Goal: Task Accomplishment & Management: Manage account settings

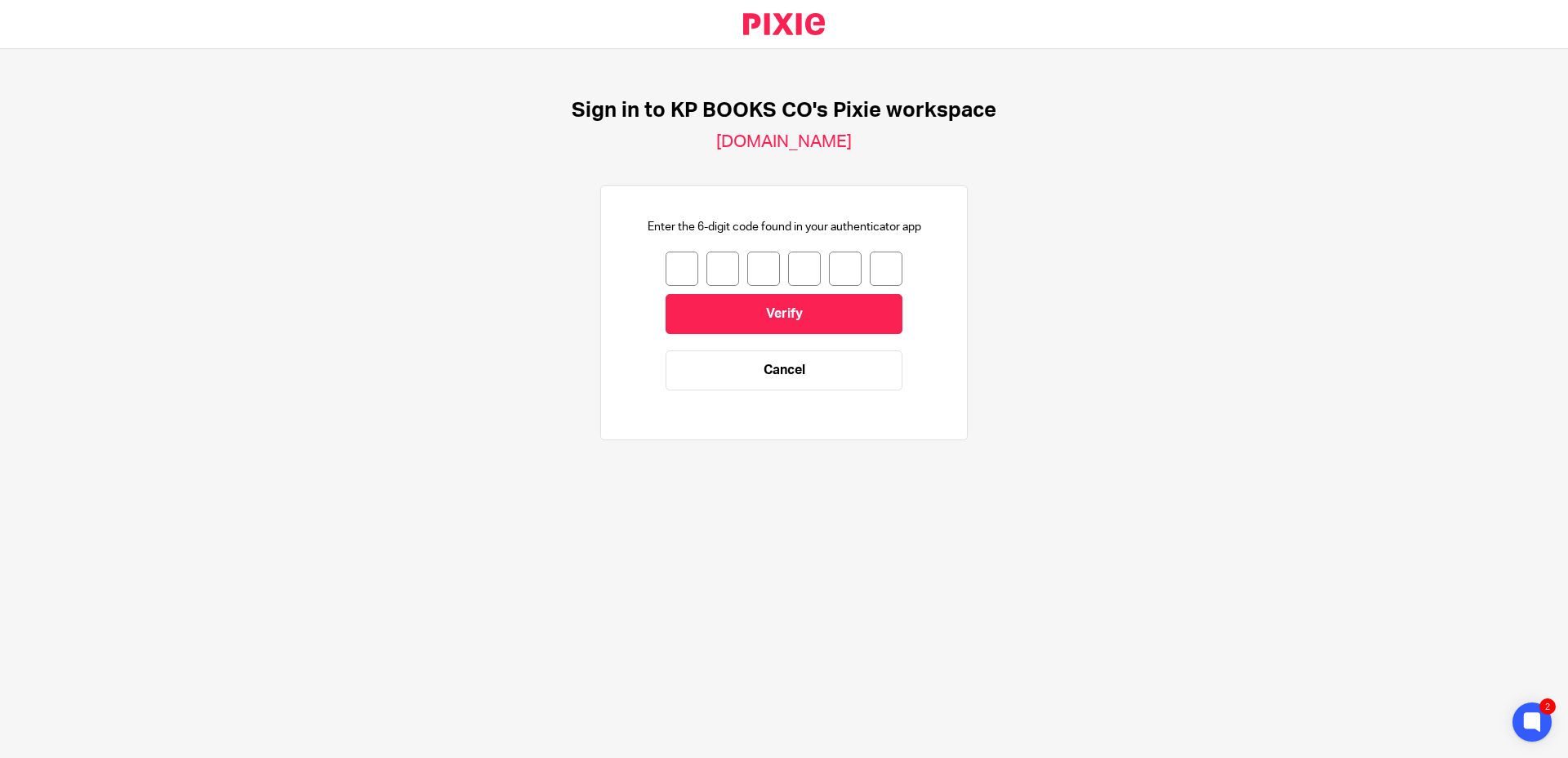
click at [686, 275] on div at bounding box center [784, 268] width 237 height 34
type input "8"
type input "2"
type input "5"
type input "4"
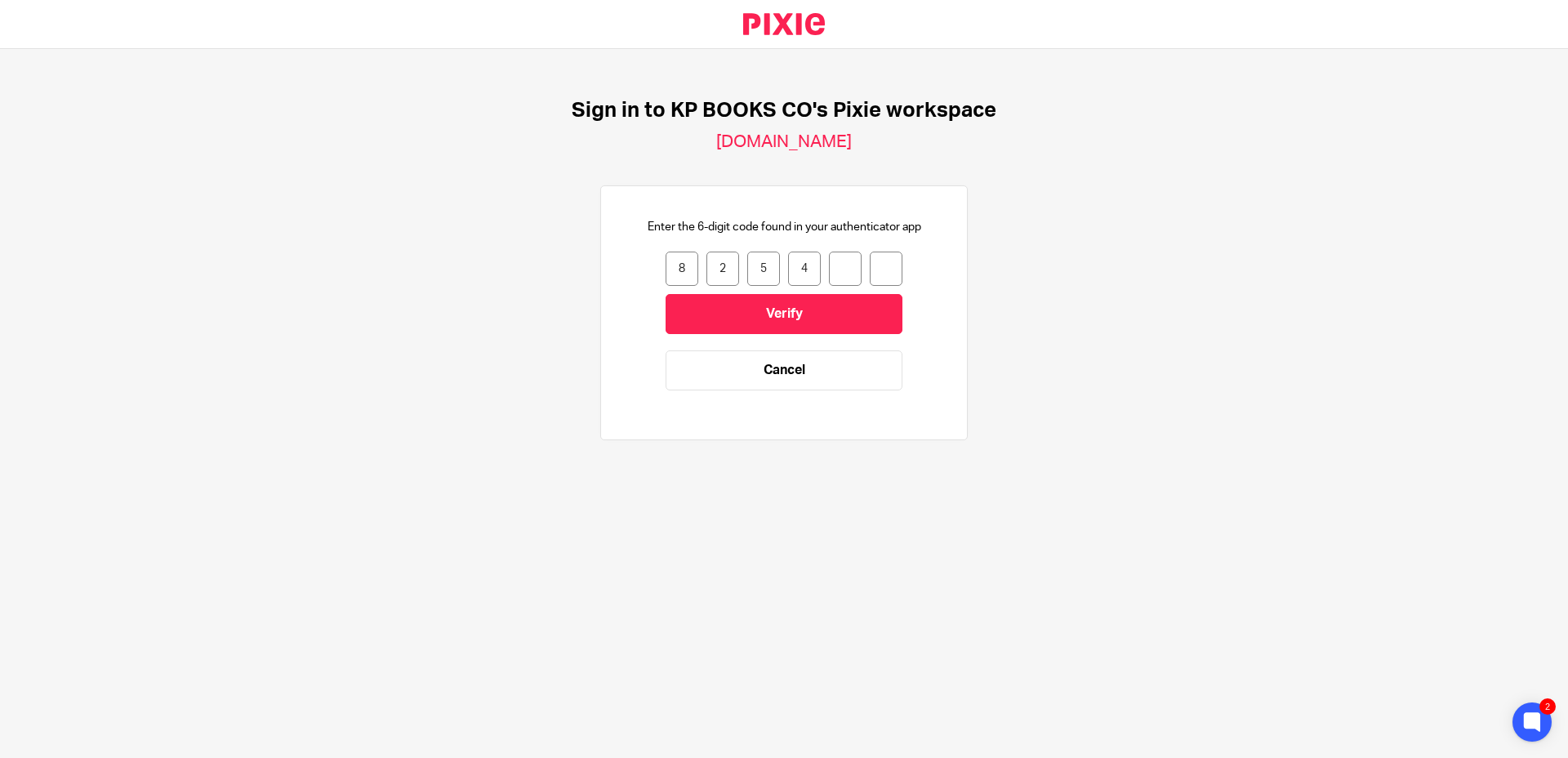
type input "2"
type input "4"
click at [849, 306] on input "Verify" at bounding box center [784, 314] width 237 height 40
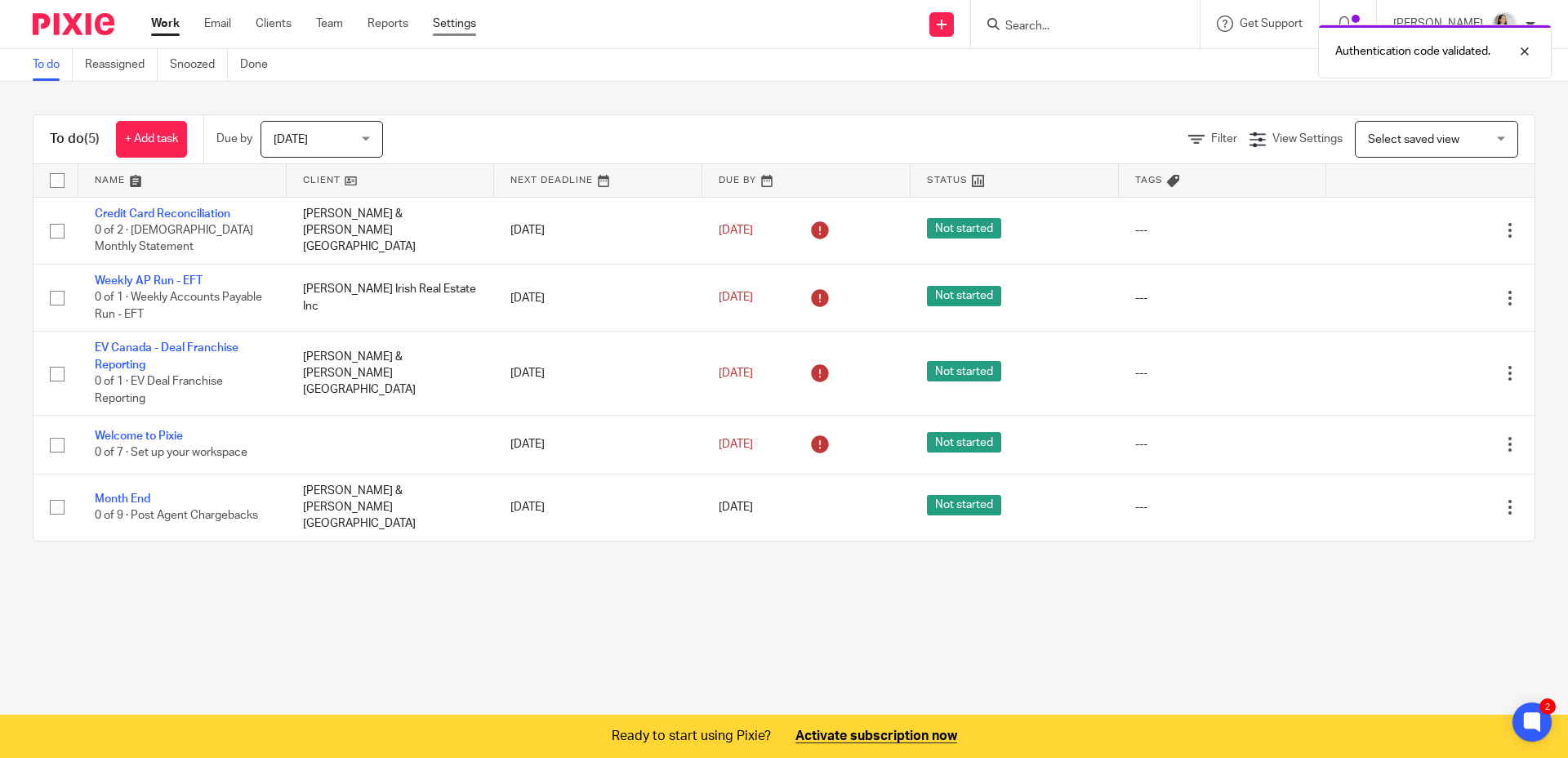
click at [457, 19] on link "Settings" at bounding box center [454, 24] width 43 height 17
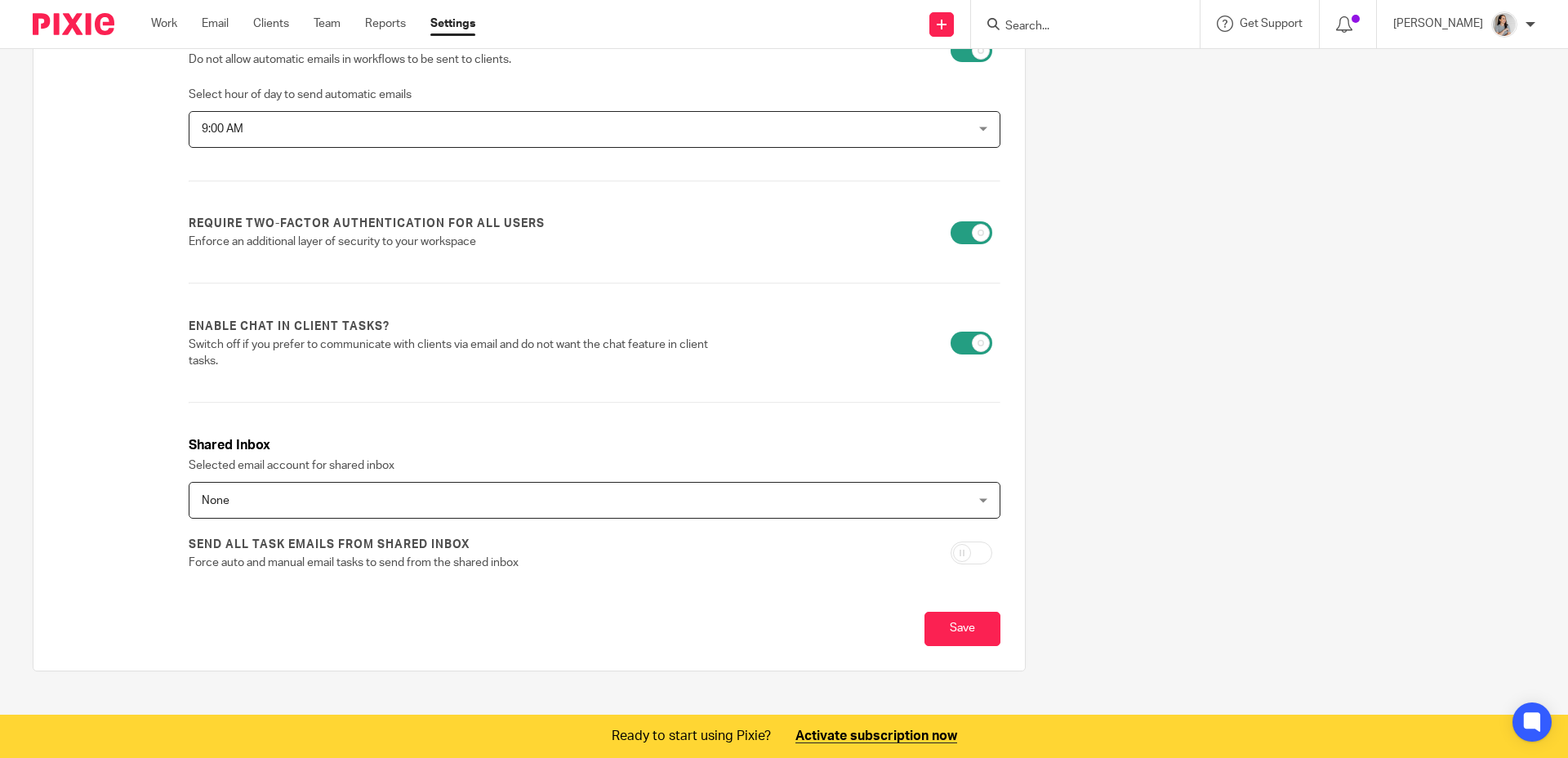
scroll to position [441, 0]
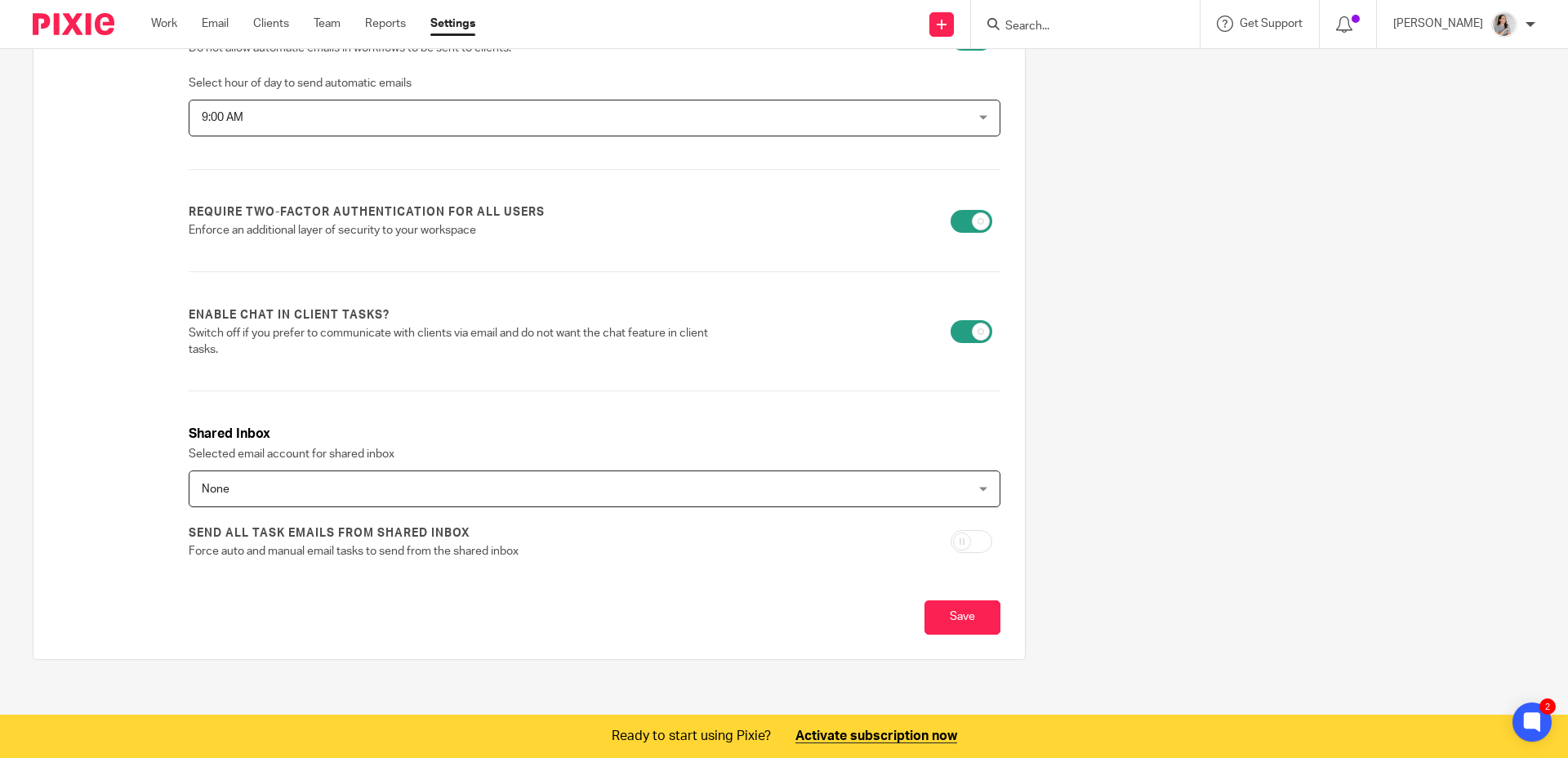
click at [653, 489] on span "None" at bounding box center [521, 488] width 638 height 34
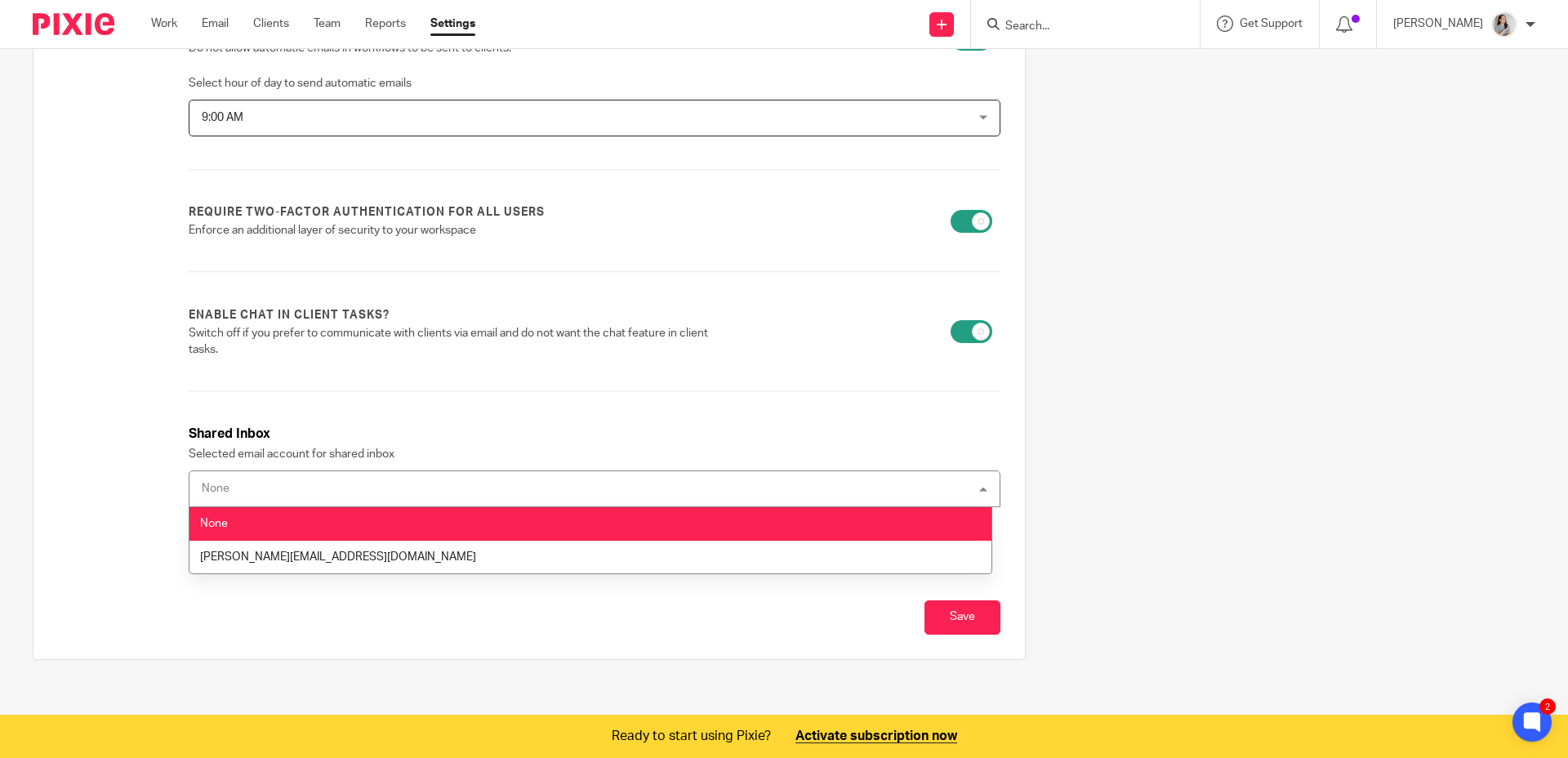
click at [442, 425] on h3 "Shared Inbox" at bounding box center [595, 433] width 812 height 18
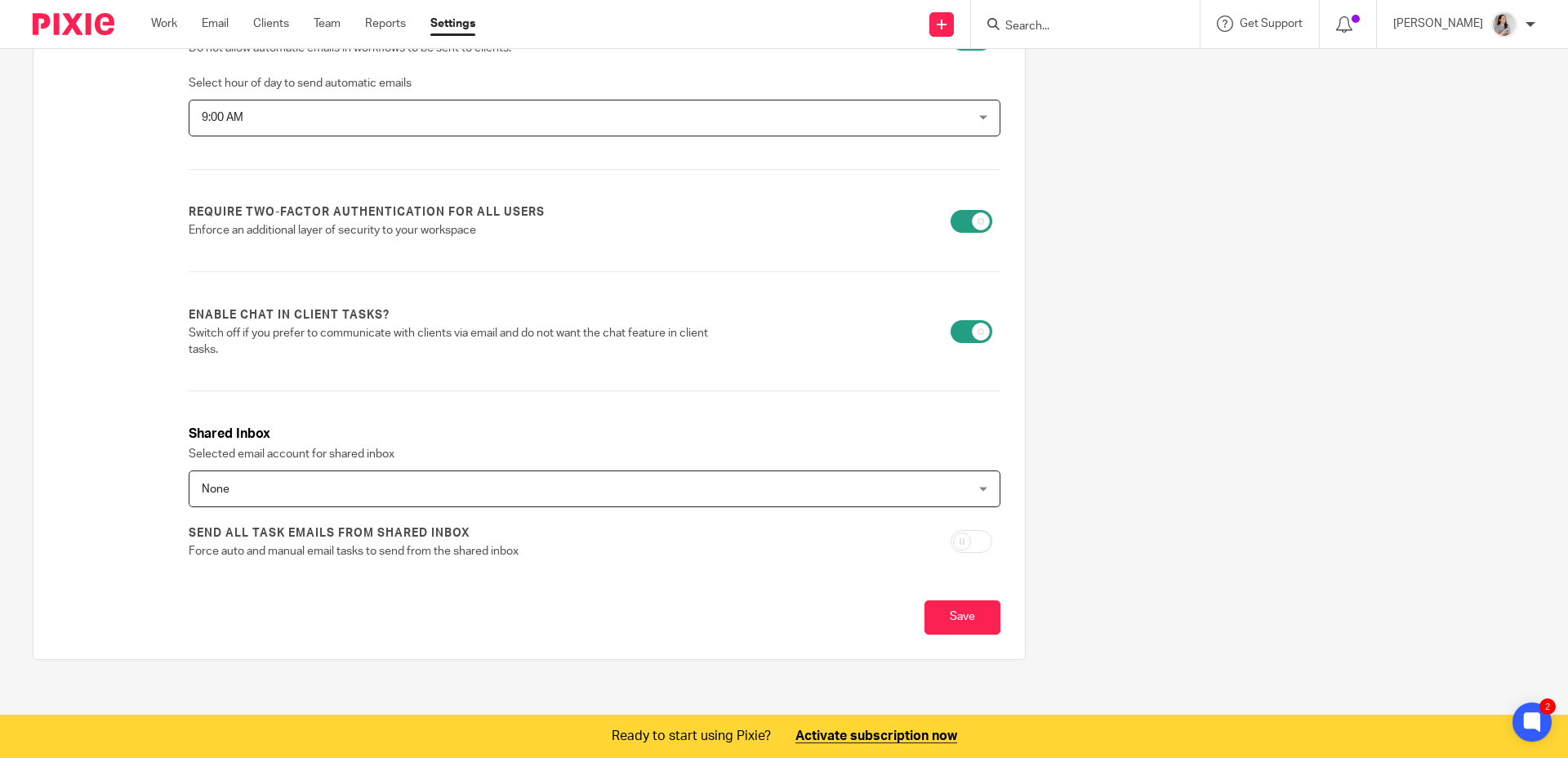
click at [956, 541] on input "checkbox" at bounding box center [971, 541] width 41 height 23
checkbox input "true"
click at [623, 488] on span "None" at bounding box center [521, 488] width 638 height 34
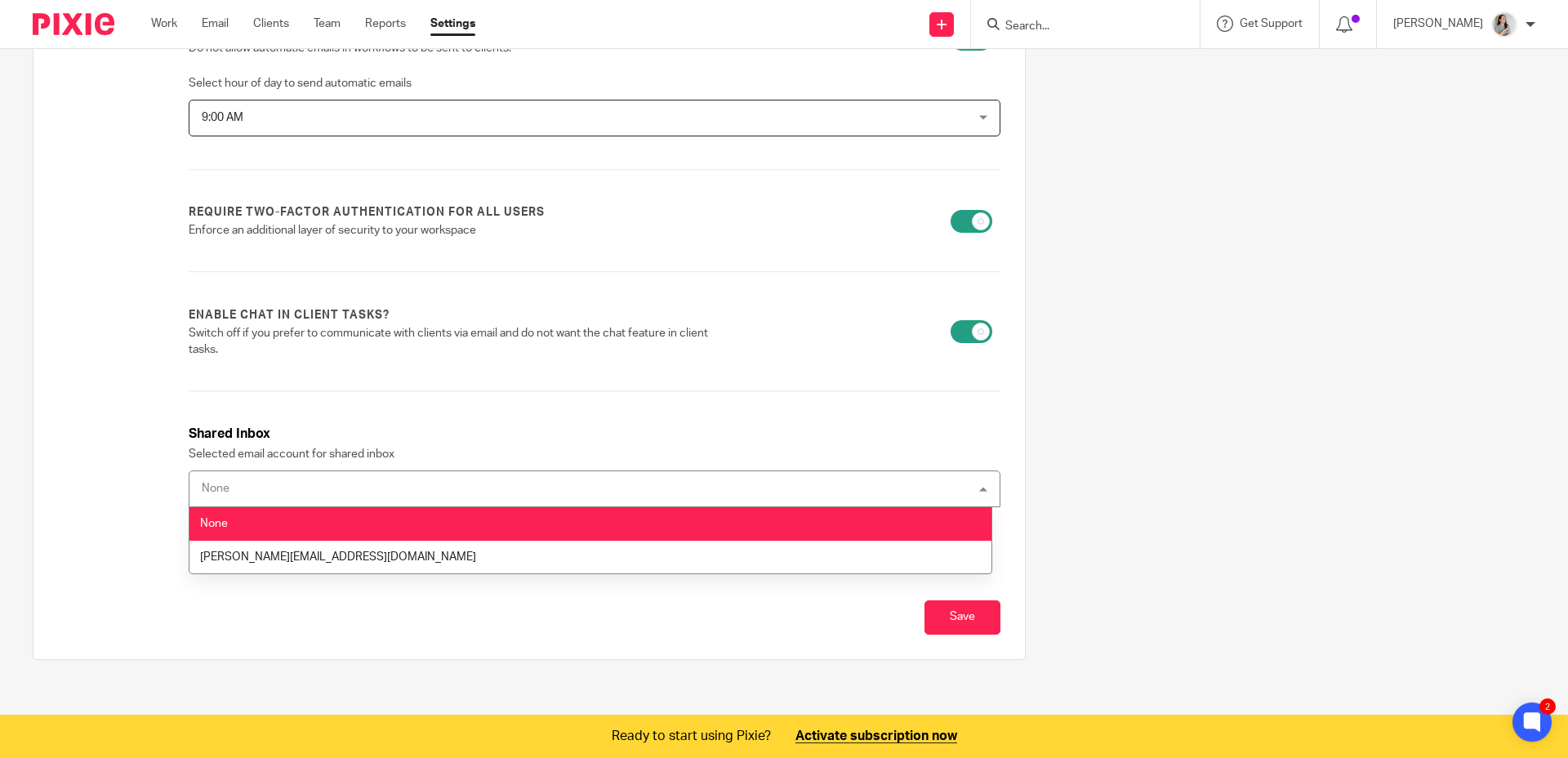
click at [623, 488] on div "None None" at bounding box center [595, 489] width 812 height 37
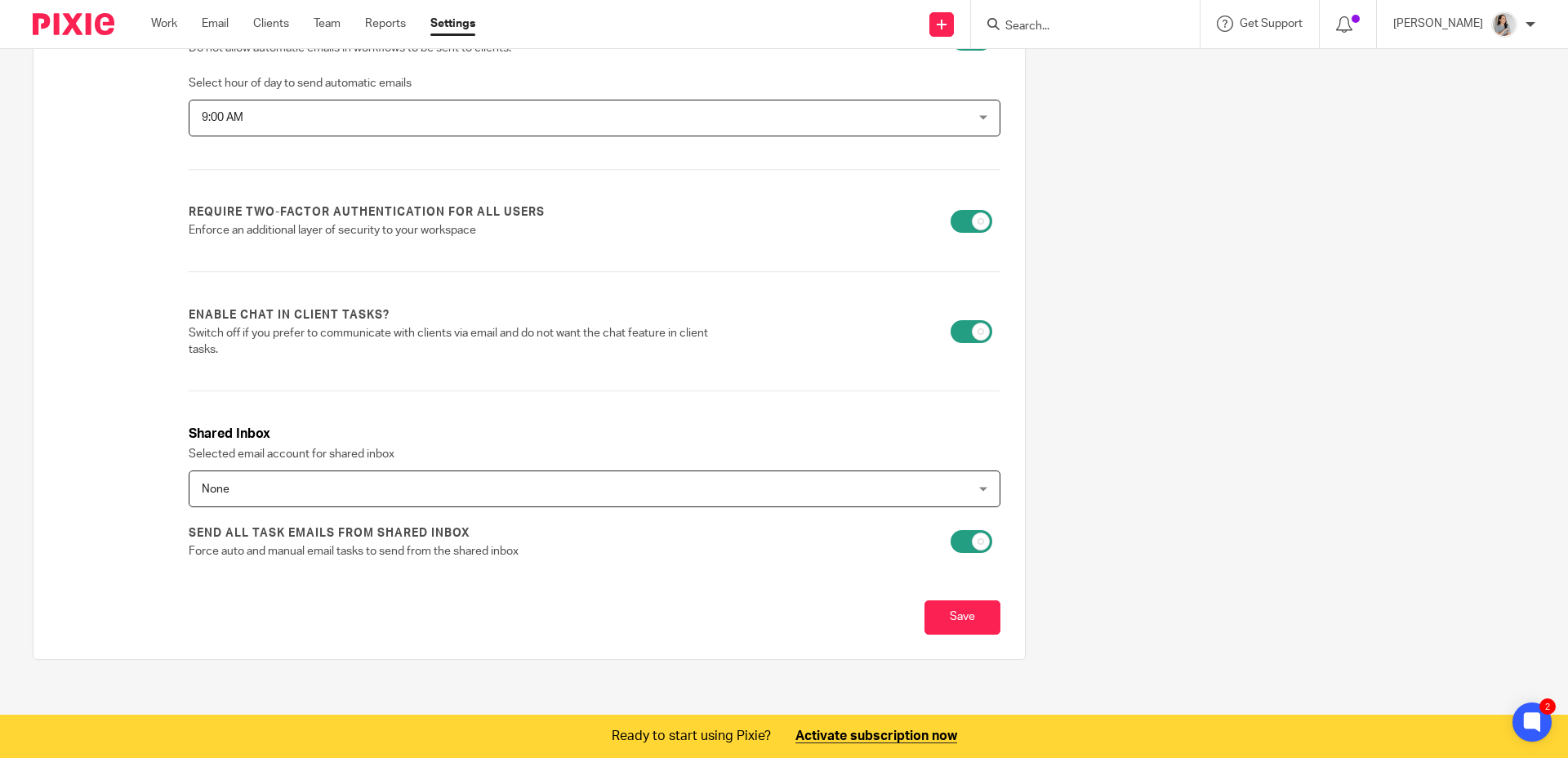
click at [1054, 492] on div "Firm name KP BOOKS CO Country Canada Canada Afghanistan Albania Algeria America…" at bounding box center [771, 200] width 1529 height 970
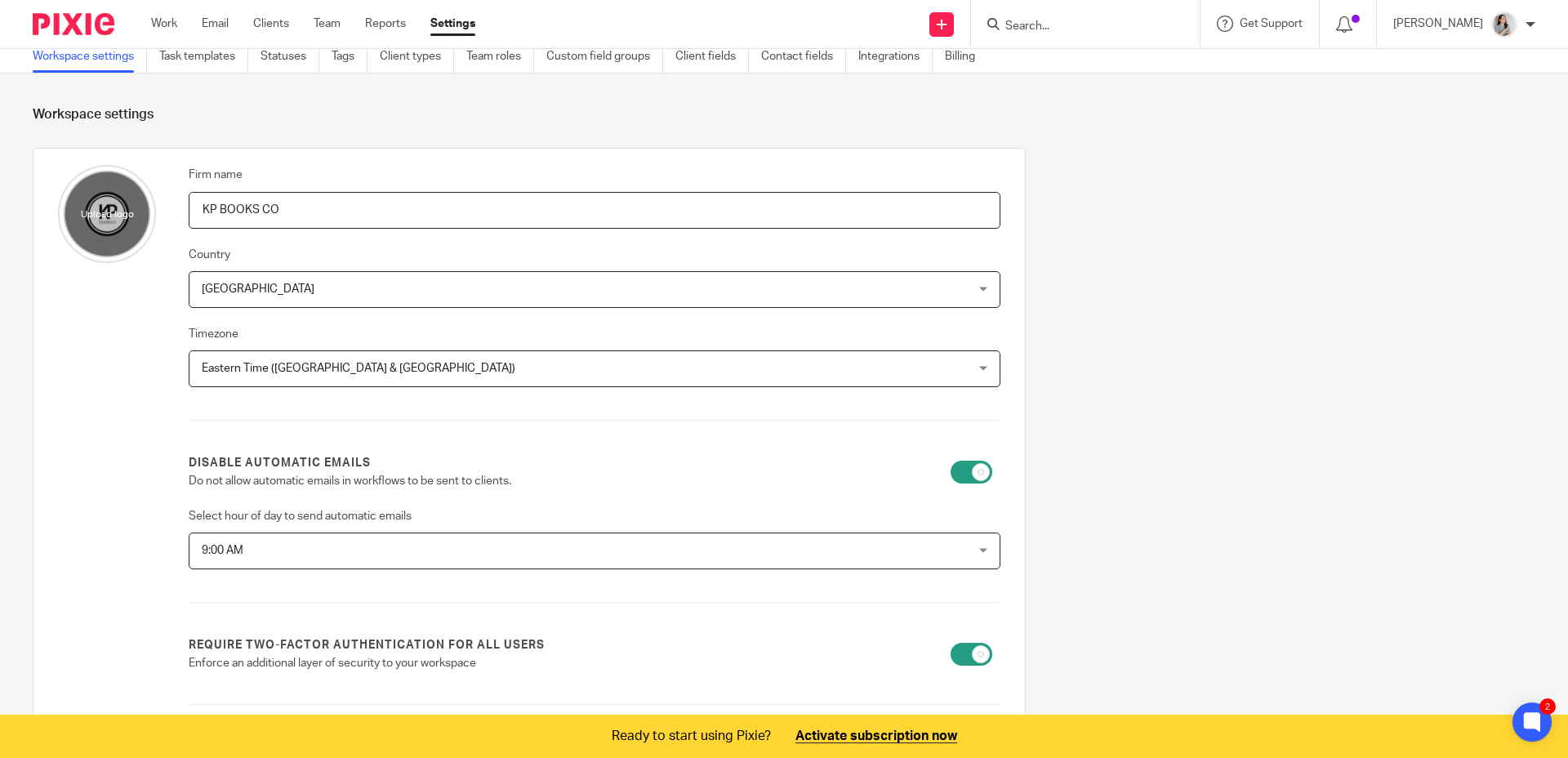
scroll to position [0, 0]
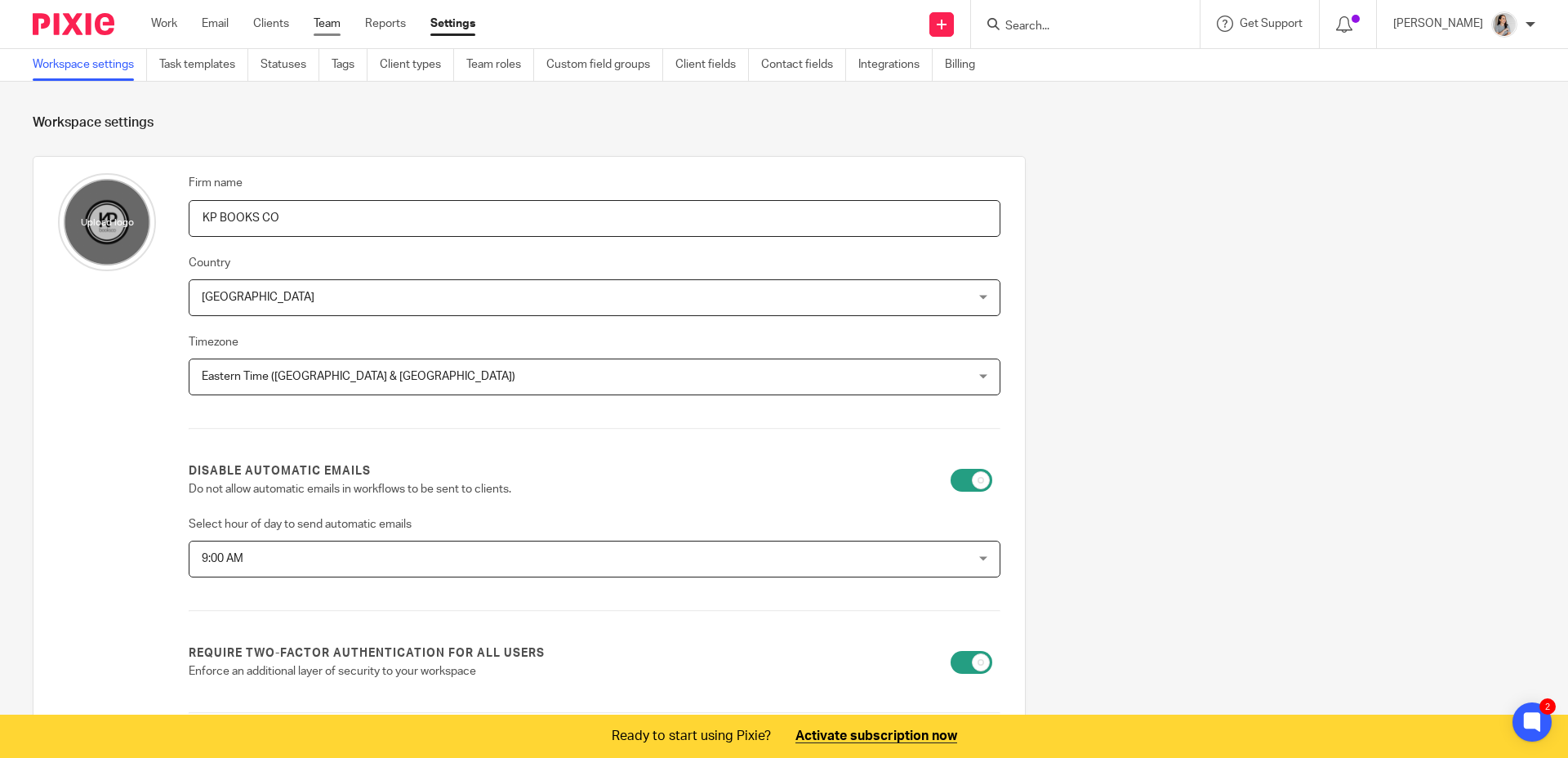
click at [339, 28] on link "Team" at bounding box center [327, 24] width 27 height 17
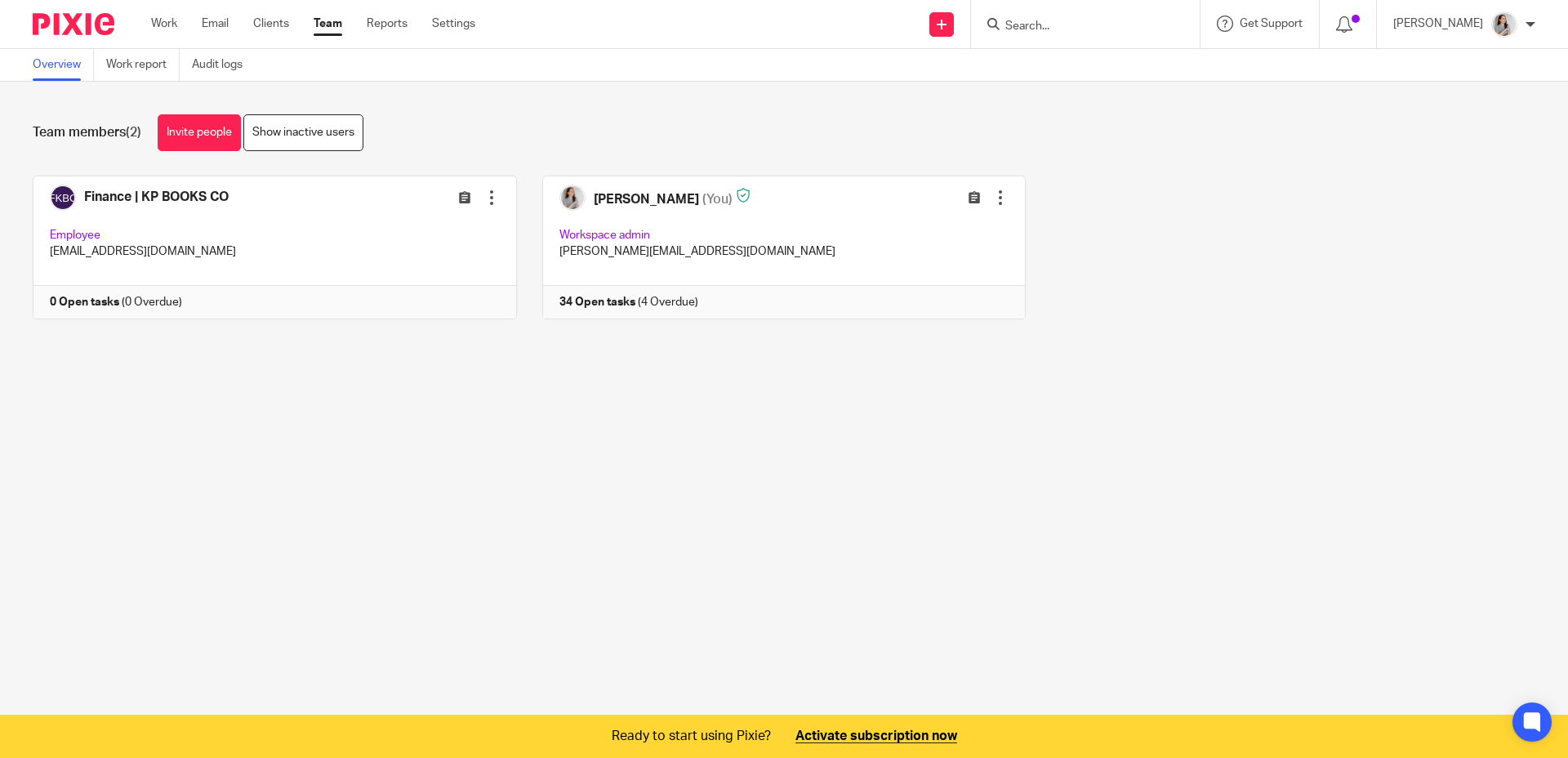
click at [803, 451] on main "Overview Work report Audit logs Team members (2) Invite people Show inactive us…" at bounding box center [784, 379] width 1568 height 758
click at [573, 410] on main "Overview Work report Audit logs Team members (2) Invite people Show inactive us…" at bounding box center [784, 379] width 1568 height 758
click at [453, 25] on link "Settings" at bounding box center [453, 24] width 43 height 17
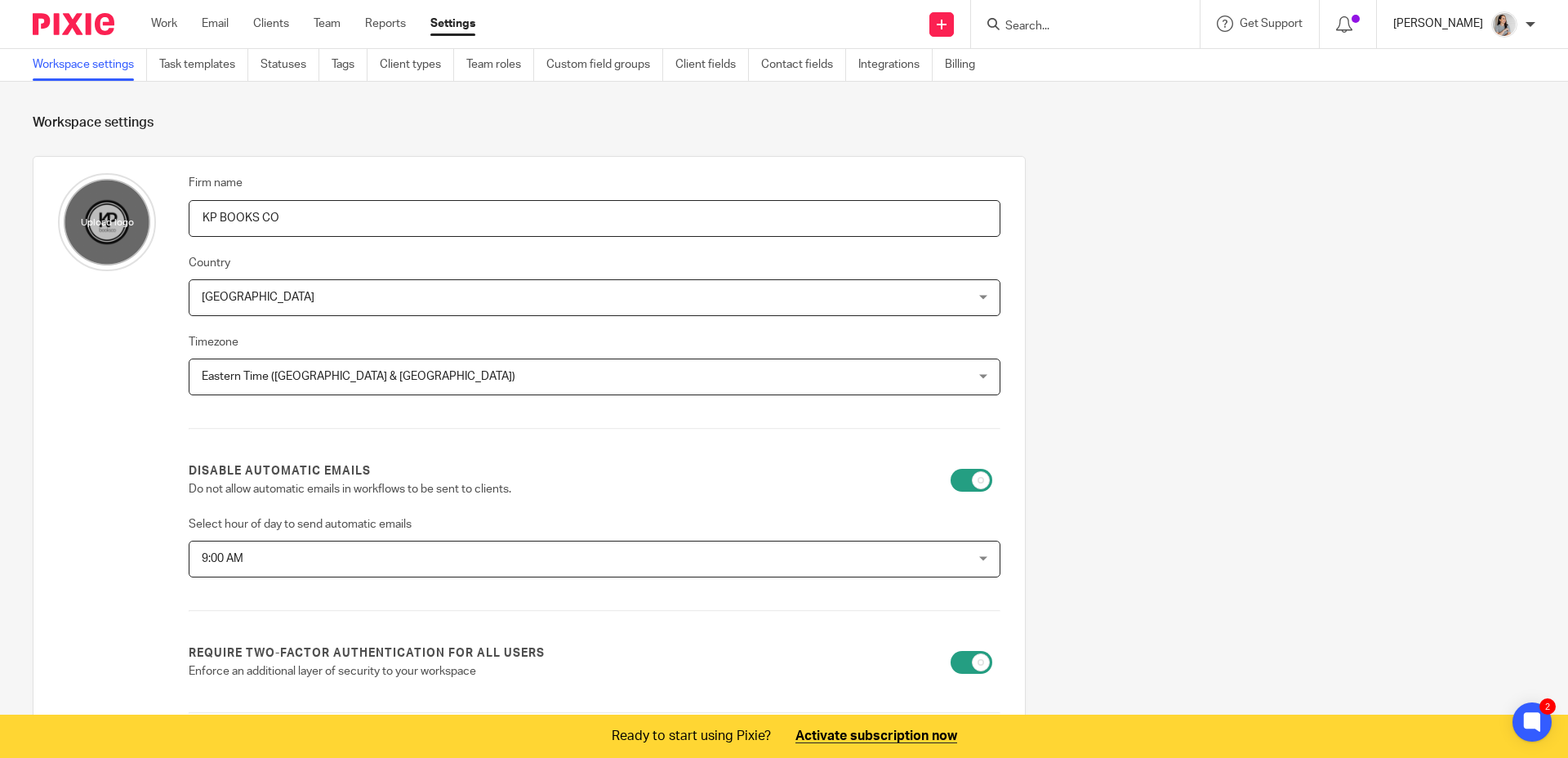
click at [1471, 24] on p "Kelly Pacheco" at bounding box center [1438, 24] width 89 height 17
click at [1448, 130] on ul "My profile Email integration Logout" at bounding box center [1472, 89] width 125 height 89
click at [1451, 119] on span "Logout" at bounding box center [1460, 113] width 37 height 11
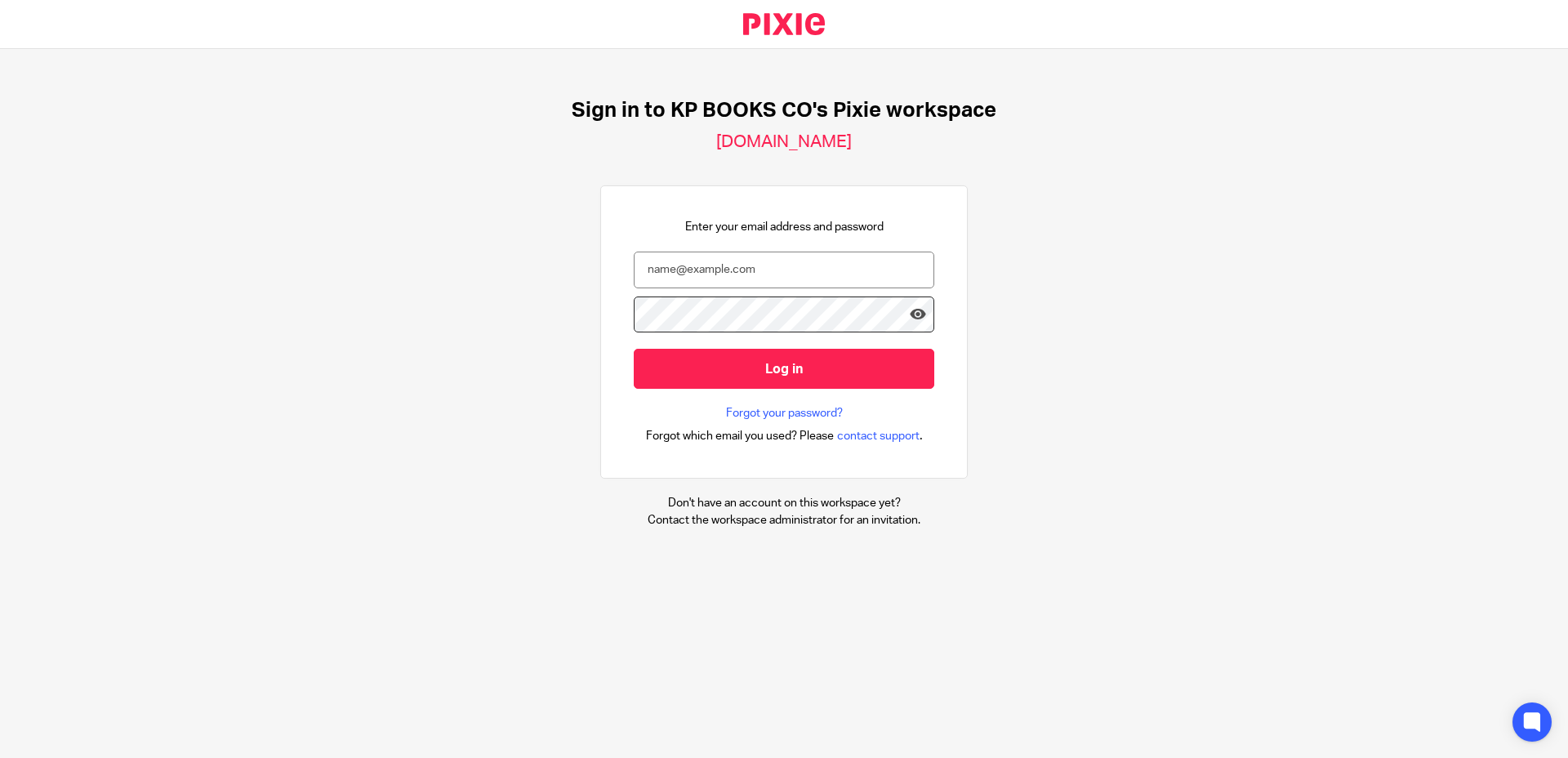
click at [739, 290] on form "Log in" at bounding box center [784, 329] width 301 height 154
click at [749, 273] on input "email" at bounding box center [784, 270] width 301 height 37
type input "[EMAIL_ADDRESS][DOMAIN_NAME]"
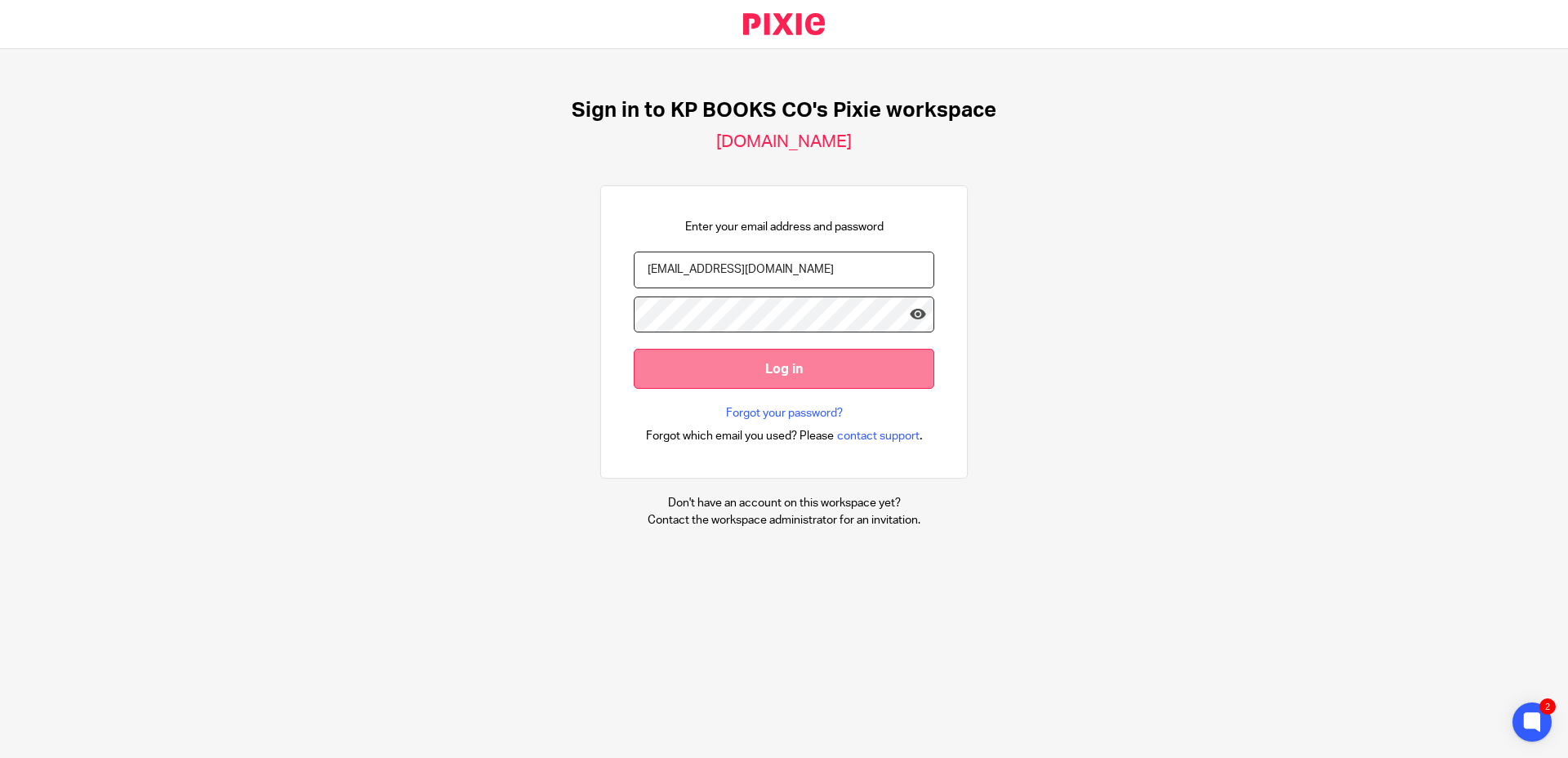
click at [788, 375] on input "Log in" at bounding box center [784, 369] width 301 height 40
